Goal: Task Accomplishment & Management: Use online tool/utility

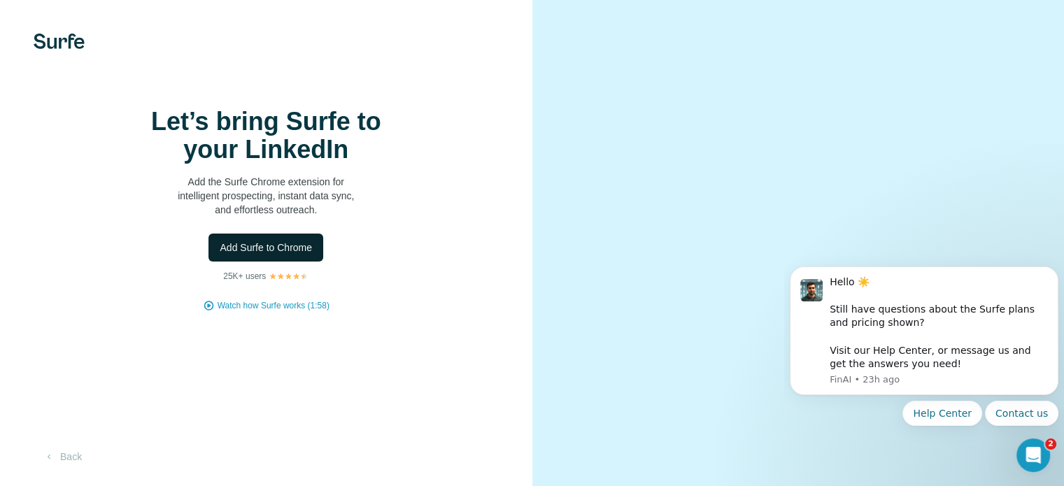
click at [271, 255] on span "Add Surfe to Chrome" at bounding box center [266, 248] width 92 height 14
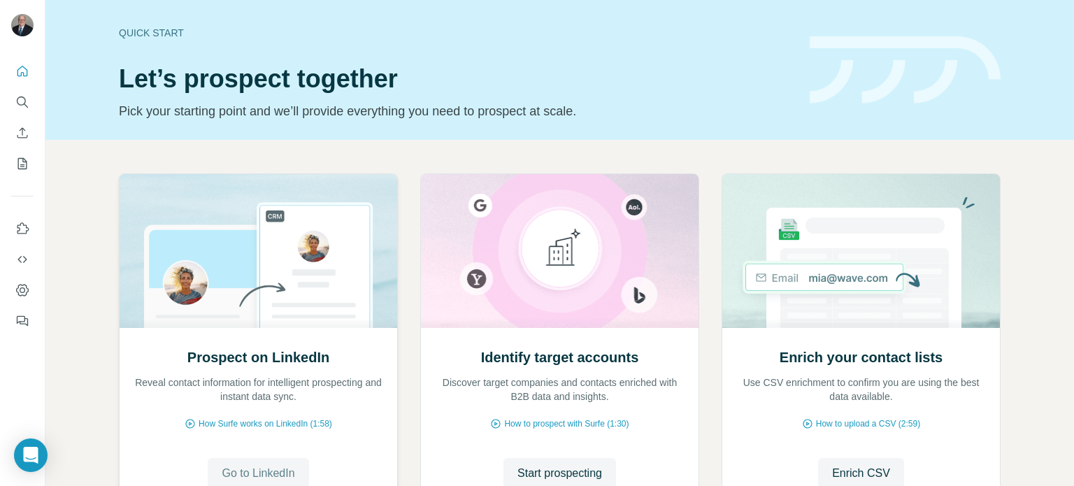
click at [254, 475] on span "Go to LinkedIn" at bounding box center [258, 473] width 73 height 17
